Goal: Transaction & Acquisition: Purchase product/service

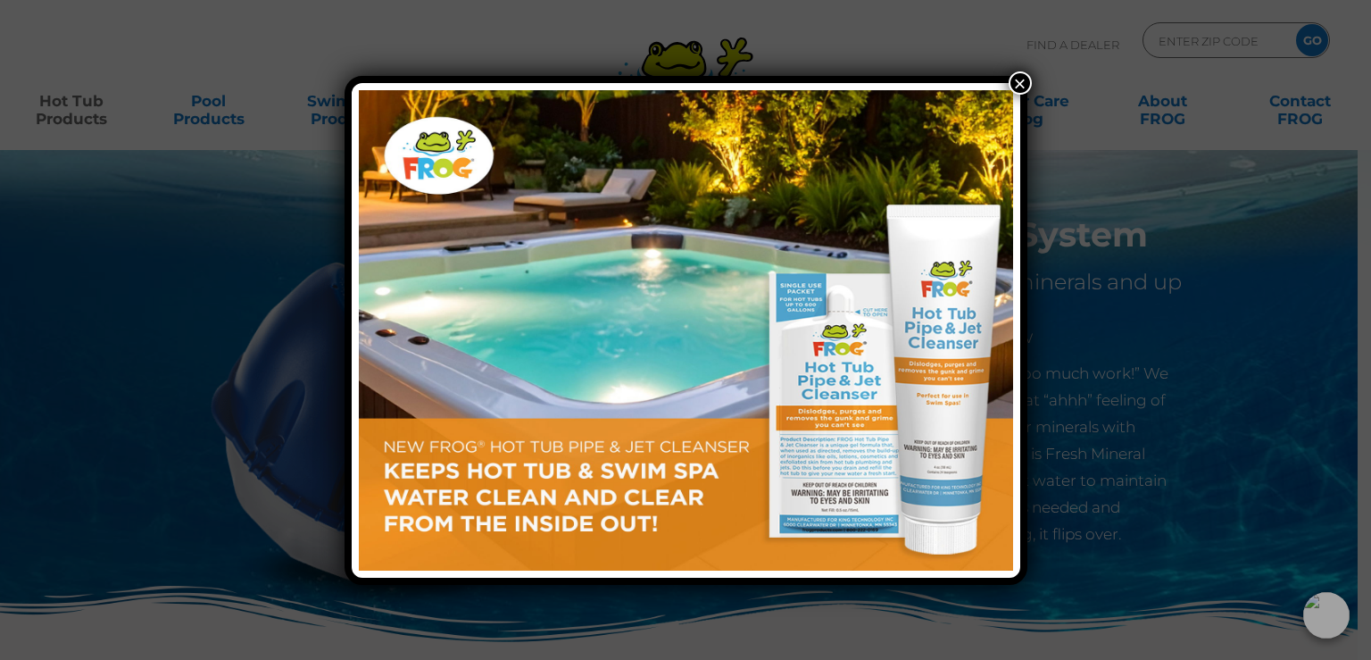
click at [1020, 76] on button "×" at bounding box center [1020, 82] width 23 height 23
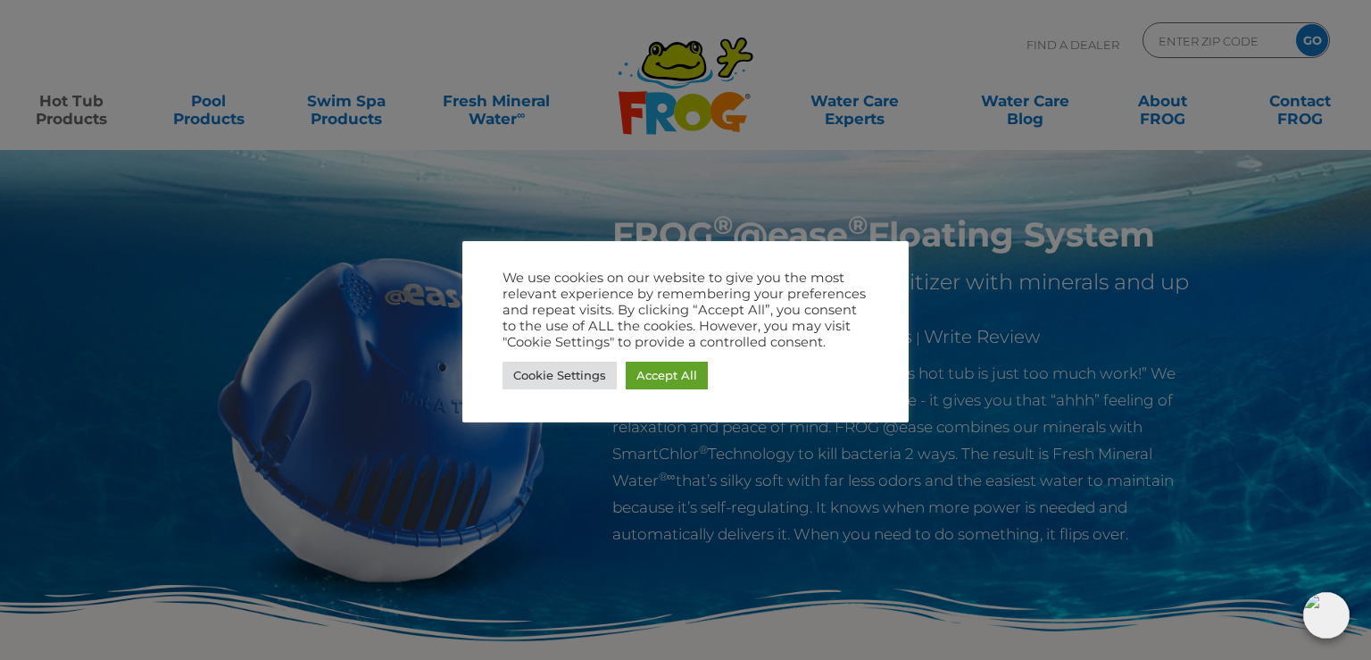
click at [86, 105] on div at bounding box center [685, 330] width 1371 height 660
click at [672, 377] on link "Accept All" at bounding box center [667, 376] width 82 height 28
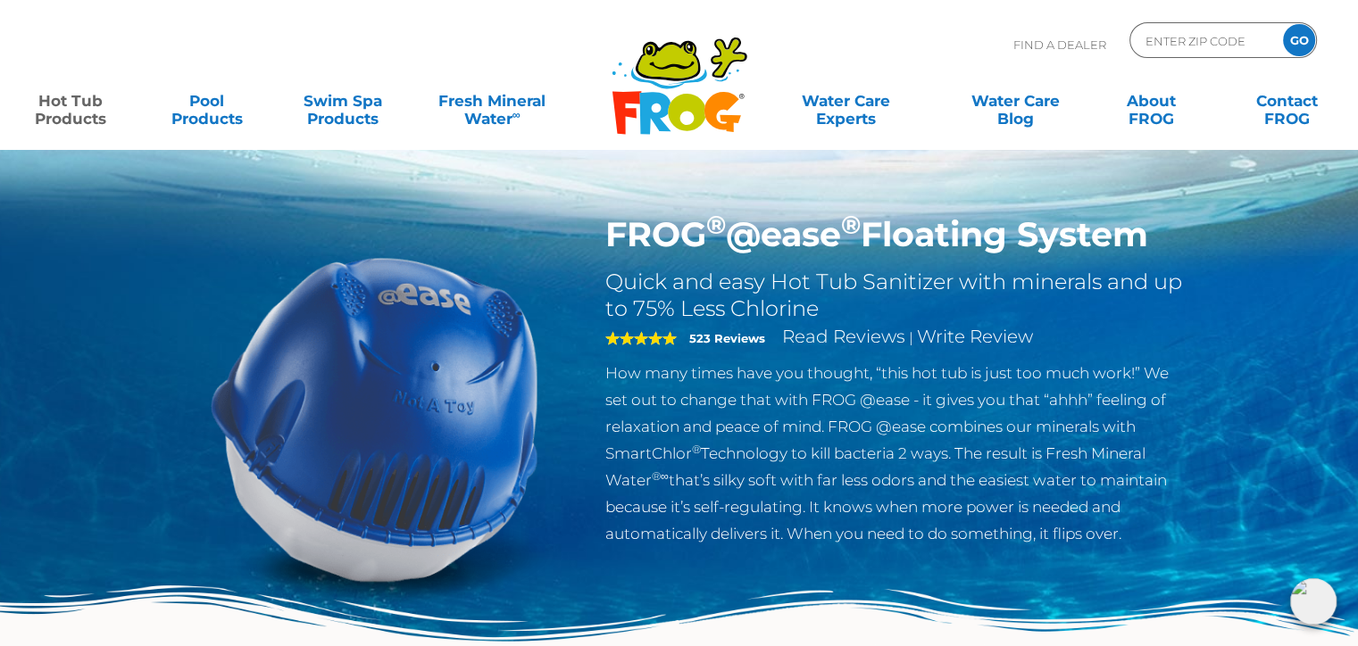
click at [54, 105] on link "Hot Tub Products" at bounding box center [70, 101] width 105 height 36
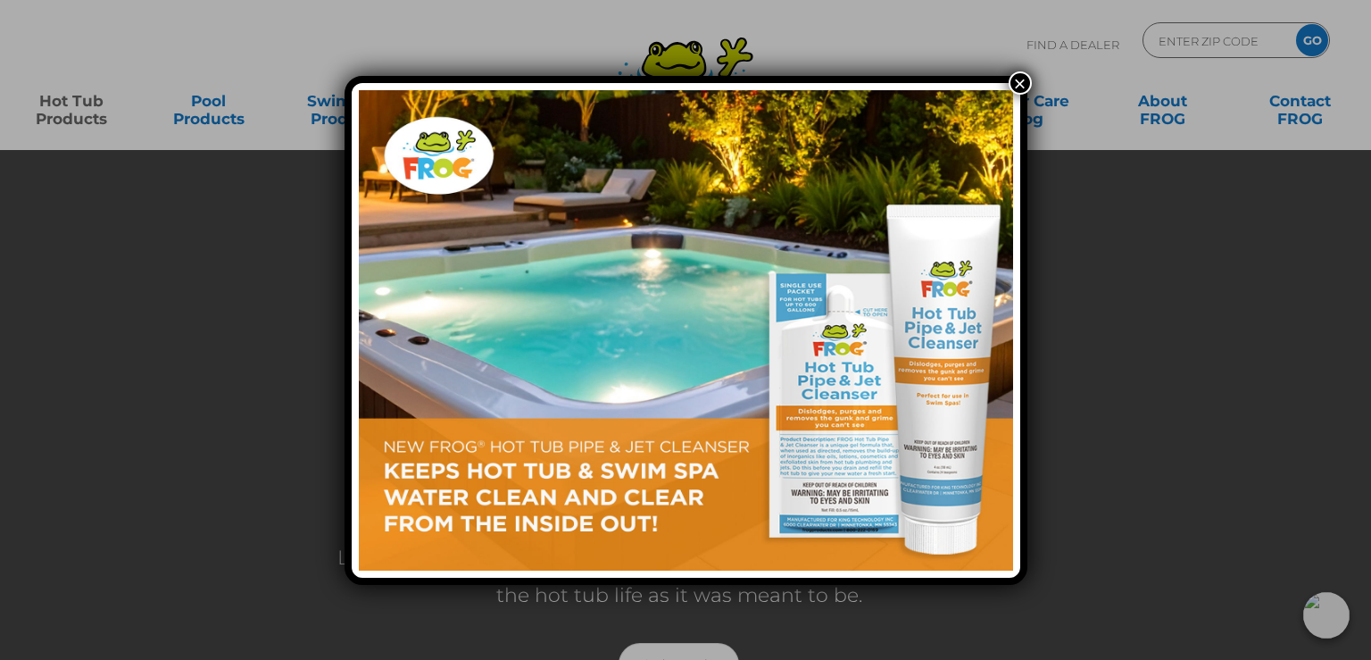
click at [1024, 83] on button "×" at bounding box center [1020, 82] width 23 height 23
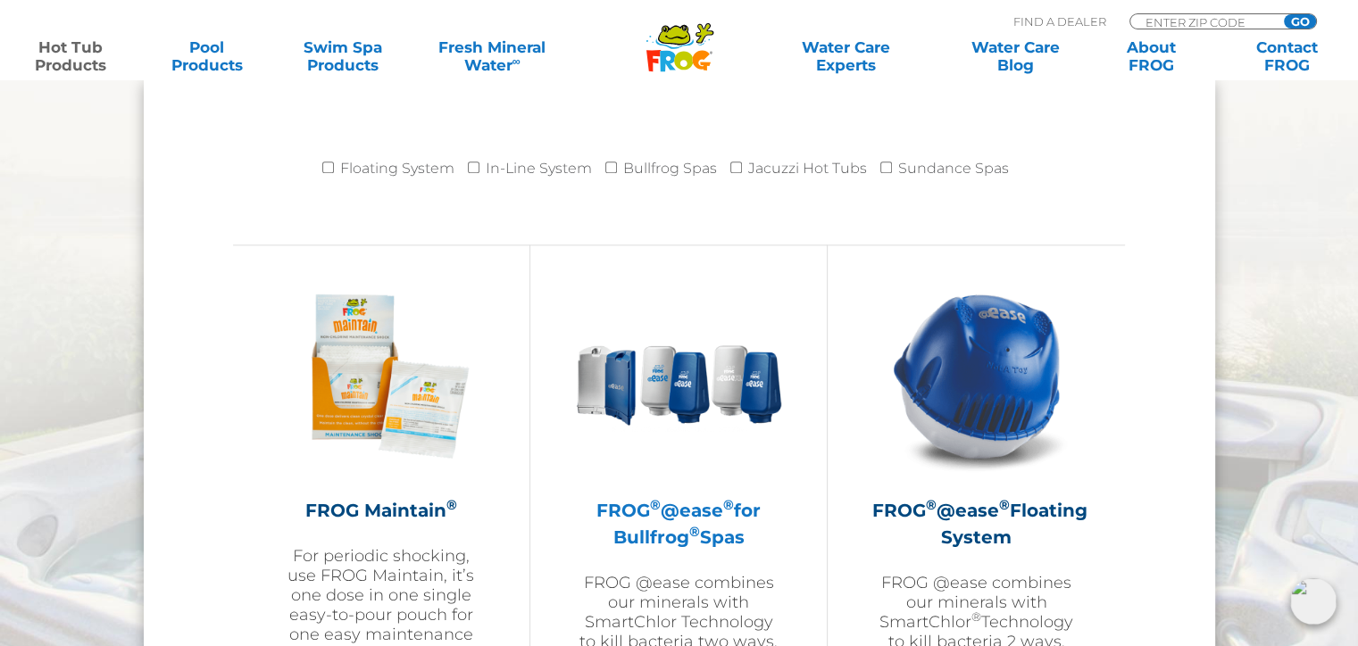
scroll to position [1964, 0]
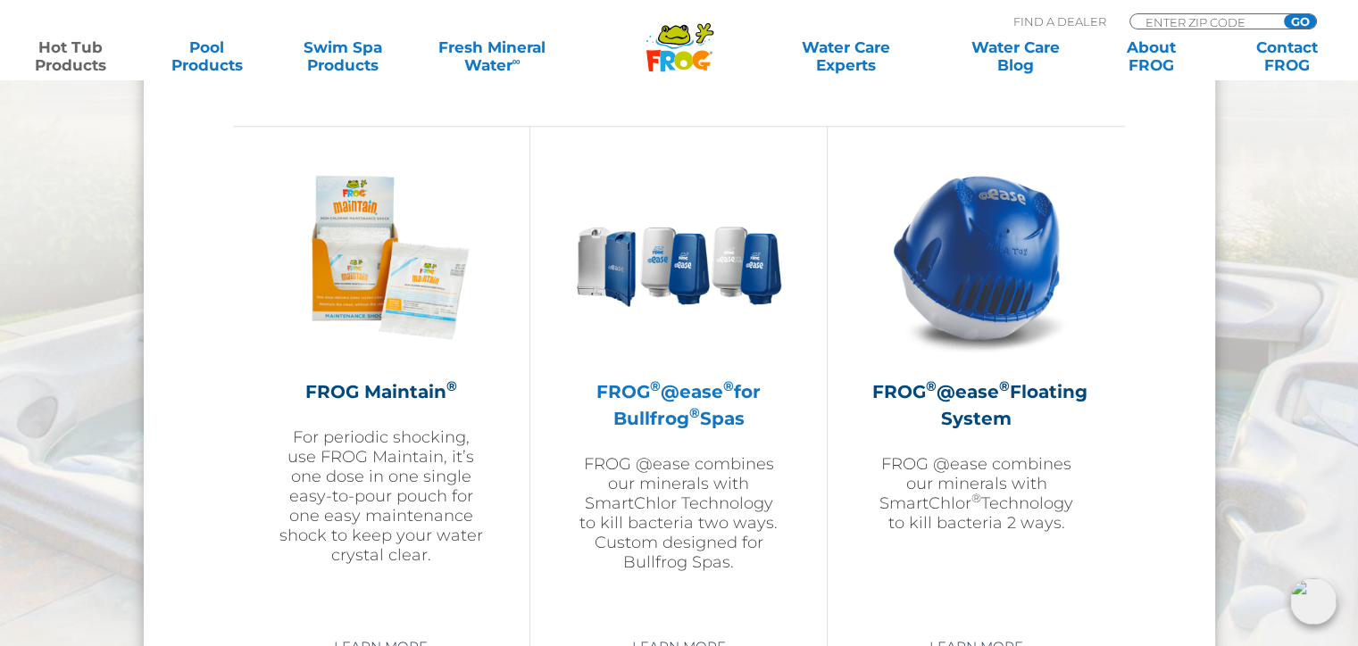
click at [689, 390] on h2 "FROG ® @ease ® for Bullfrog ® Spas" at bounding box center [678, 405] width 207 height 54
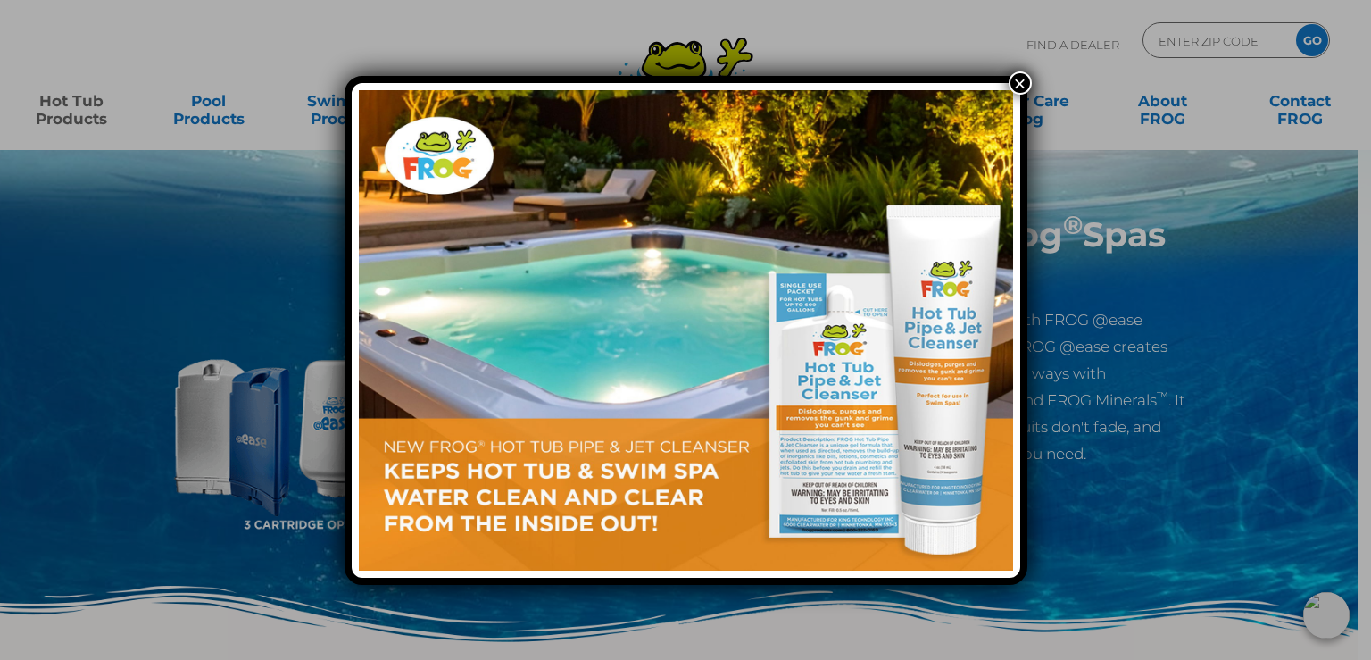
click at [1023, 80] on button "×" at bounding box center [1020, 82] width 23 height 23
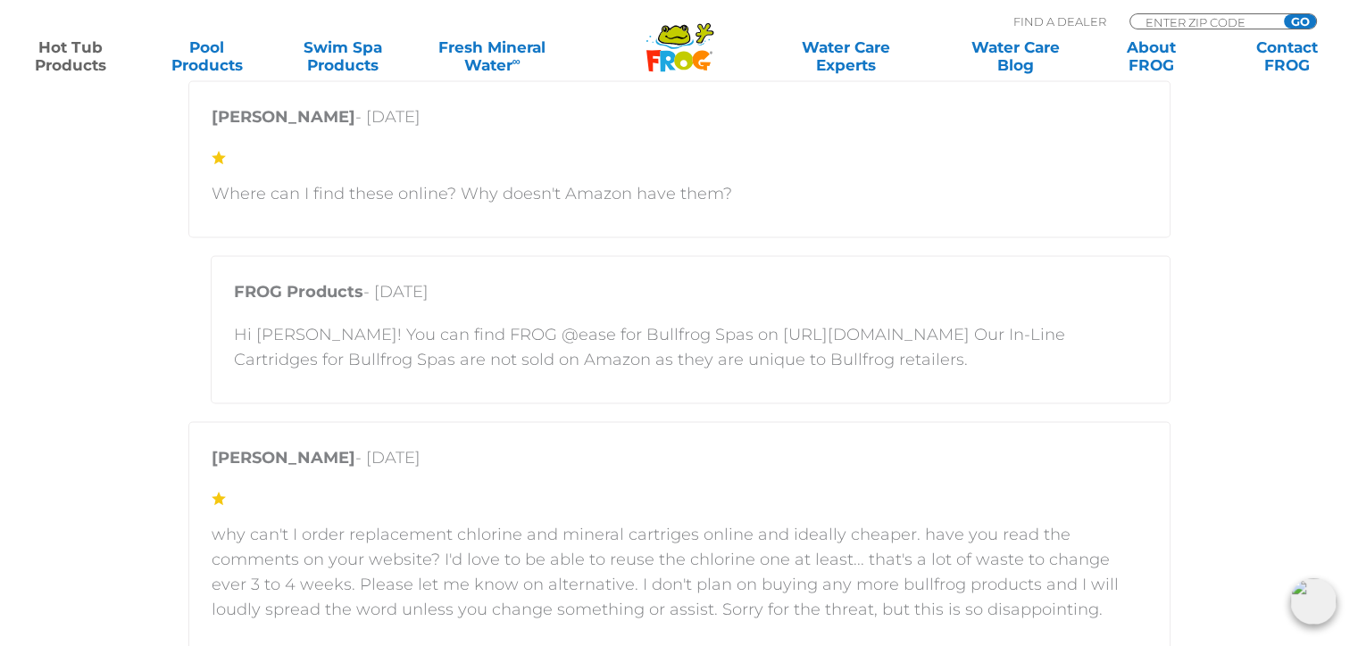
scroll to position [3213, 0]
